Goal: Find specific fact

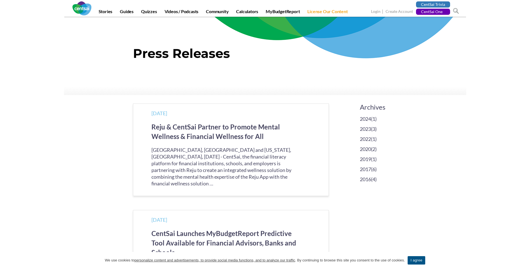
click at [455, 9] on span at bounding box center [456, 11] width 6 height 6
click at [414, 12] on input "search" at bounding box center [429, 12] width 60 height 8
type input "[PERSON_NAME].[PERSON_NAME]"
click at [391, 8] on input "GO" at bounding box center [394, 11] width 6 height 6
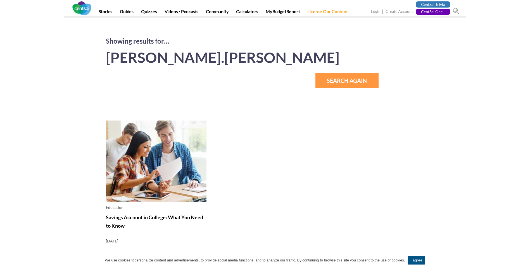
click at [184, 218] on link "Savings Account in College: What You Need to Know" at bounding box center [154, 221] width 97 height 15
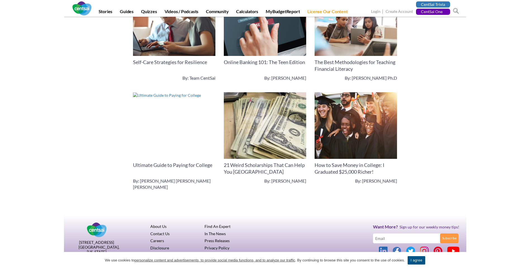
scroll to position [3574, 0]
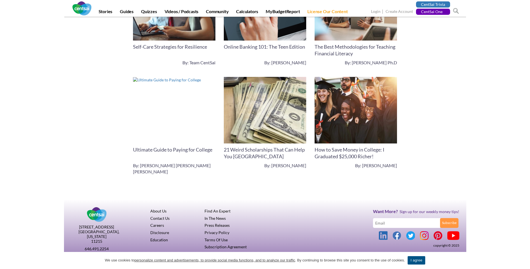
click at [286, 168] on link "By: Kelly Meehan Brown" at bounding box center [285, 165] width 42 height 6
